Goal: Transaction & Acquisition: Purchase product/service

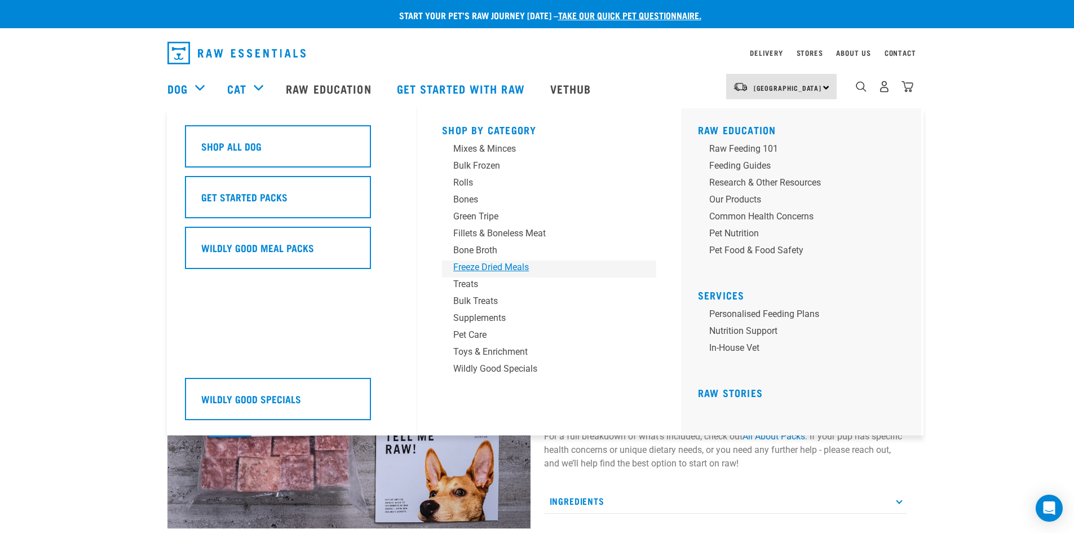
click at [479, 263] on div "Freeze Dried Meals" at bounding box center [541, 268] width 176 height 14
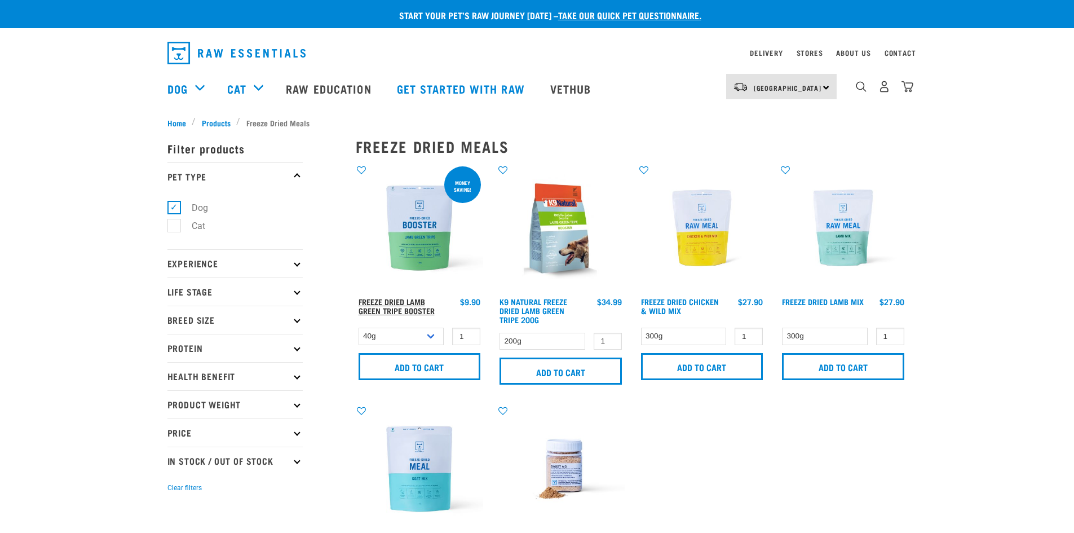
click at [386, 299] on link "Freeze Dried Lamb Green Tripe Booster" at bounding box center [397, 305] width 76 height 13
